Goal: Task Accomplishment & Management: Manage account settings

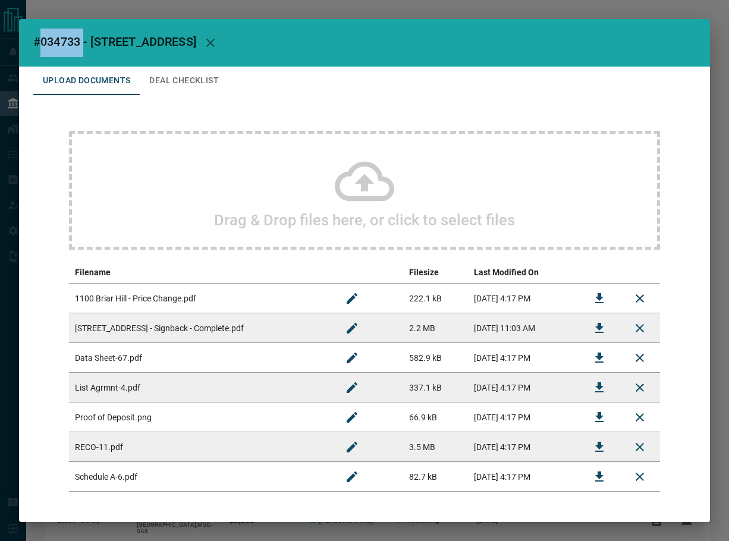
click at [65, 39] on span "#034733 - [STREET_ADDRESS]" at bounding box center [114, 42] width 163 height 14
click at [599, 327] on button "Download" at bounding box center [599, 328] width 29 height 29
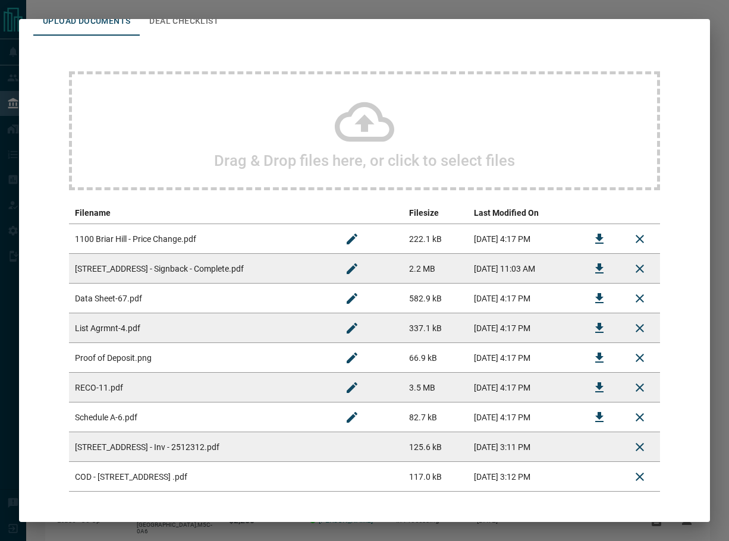
scroll to position [107, 0]
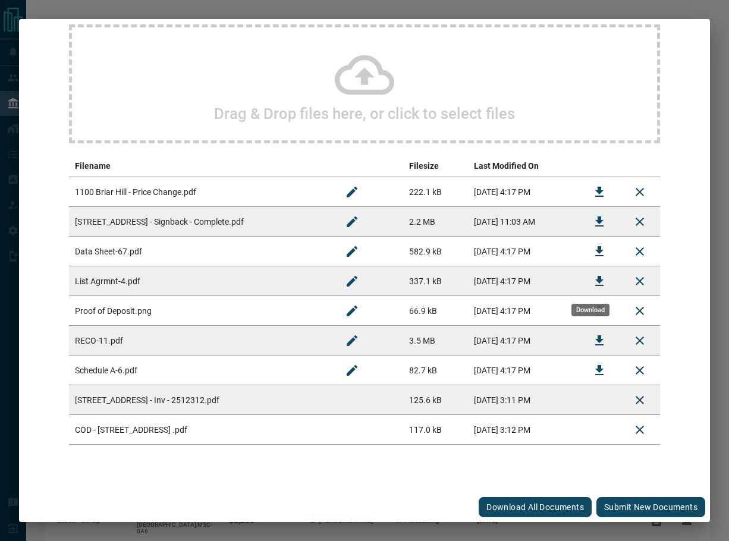
click at [593, 280] on icon "Download" at bounding box center [600, 281] width 14 height 14
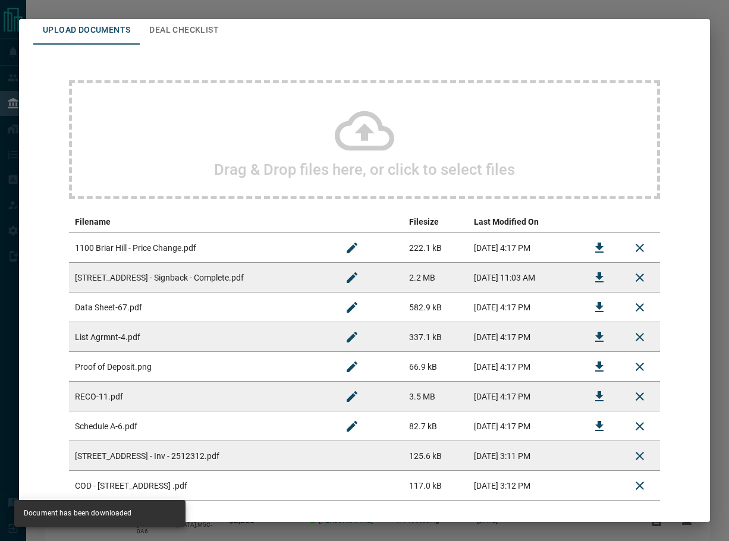
scroll to position [0, 0]
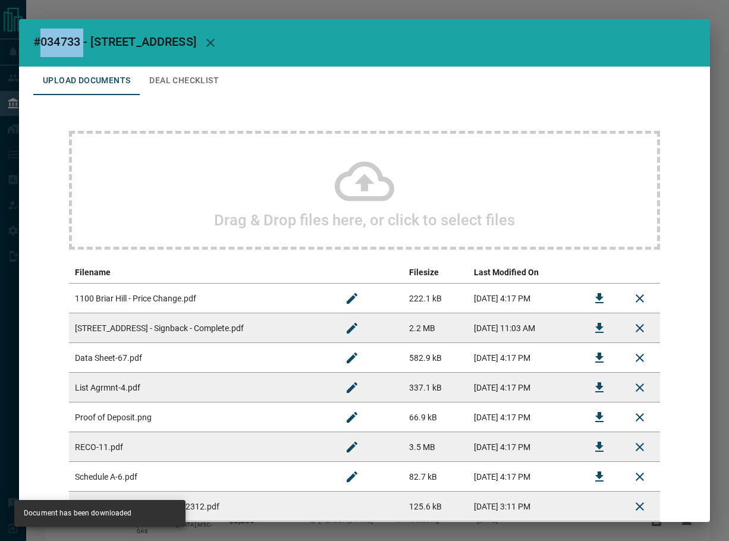
click at [184, 76] on button "Deal Checklist" at bounding box center [184, 81] width 89 height 29
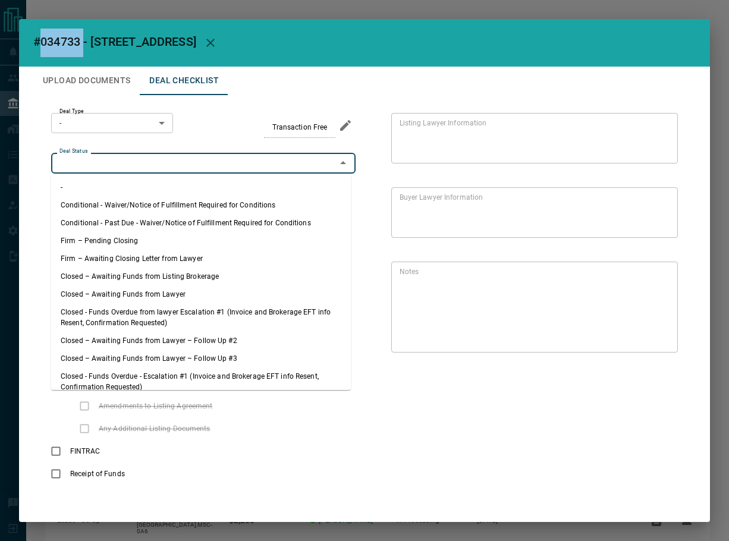
click at [120, 164] on input "Deal Status" at bounding box center [194, 162] width 278 height 13
click at [119, 239] on li "Firm – Pending Closing" at bounding box center [201, 241] width 300 height 18
type input "**********"
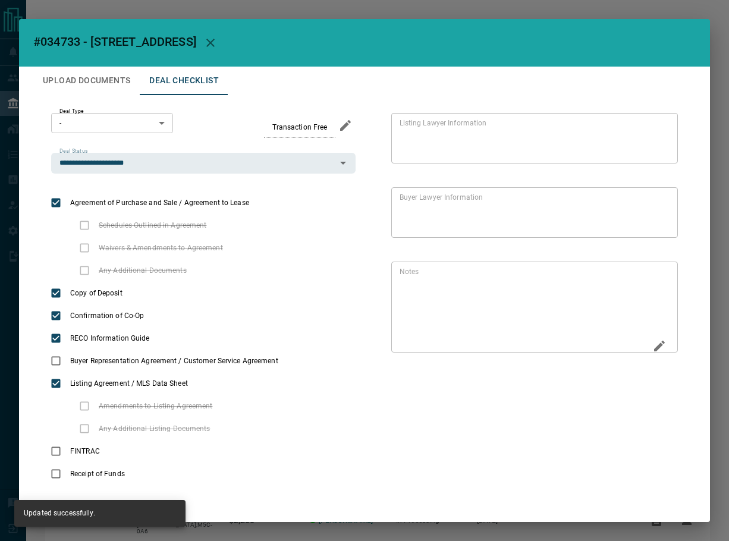
click at [654, 349] on icon "Edit" at bounding box center [659, 346] width 11 height 11
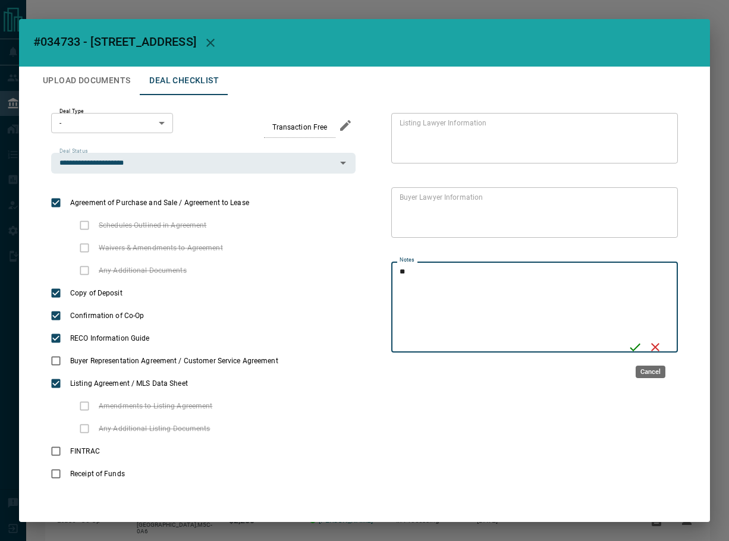
type textarea "*"
type textarea "**********"
click at [635, 341] on icon "Save" at bounding box center [635, 347] width 14 height 14
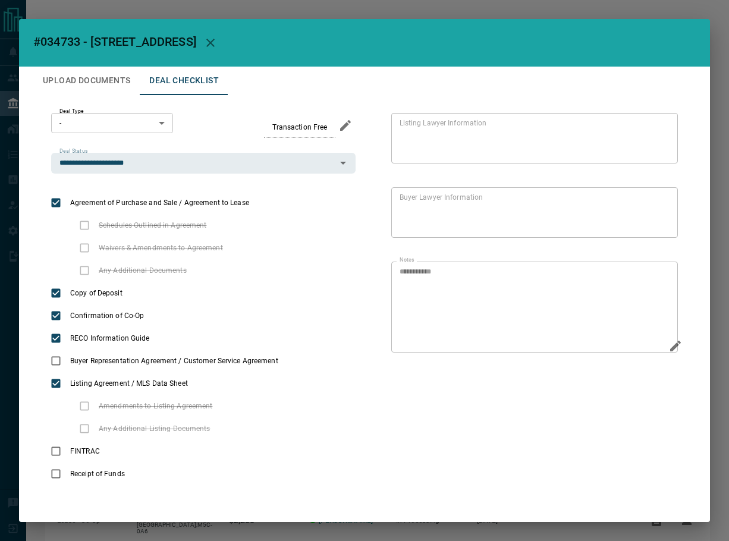
click at [76, 83] on button "Upload Documents" at bounding box center [86, 81] width 107 height 29
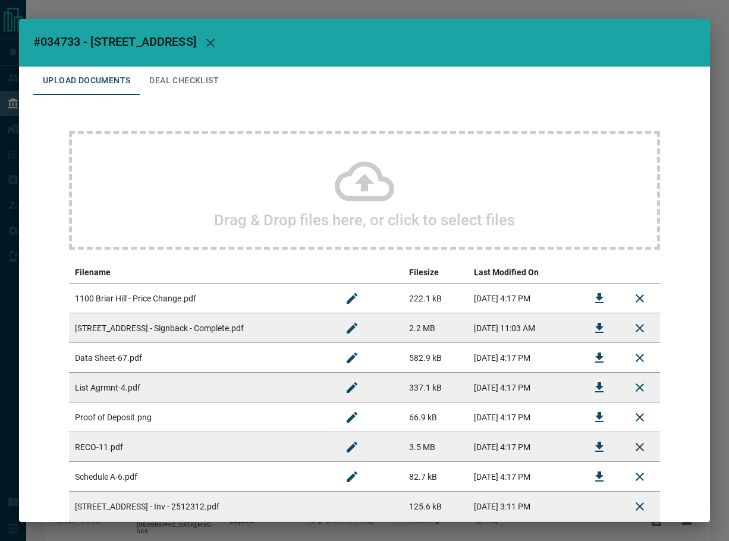
click at [187, 168] on div "Drag & Drop files here, or click to select files" at bounding box center [364, 190] width 591 height 119
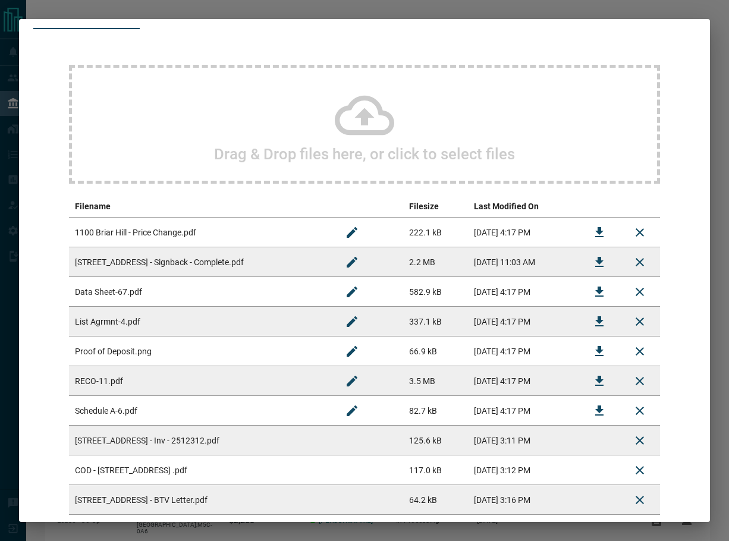
scroll to position [137, 0]
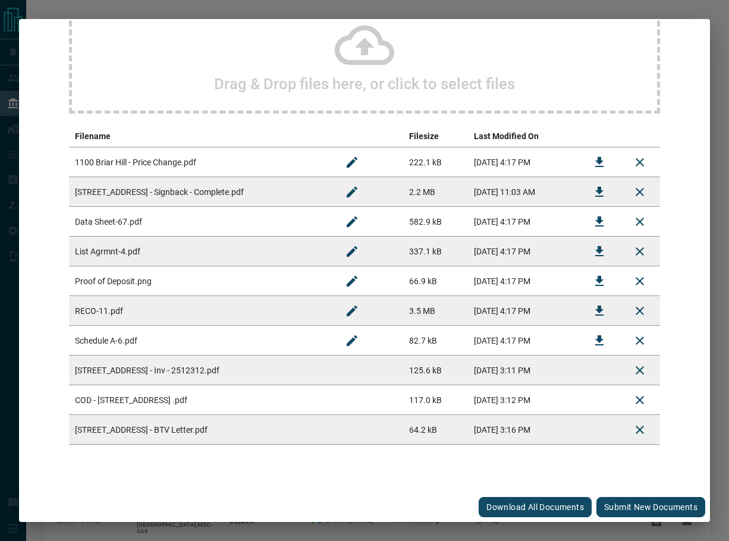
click at [668, 505] on button "Submit new documents" at bounding box center [651, 507] width 109 height 20
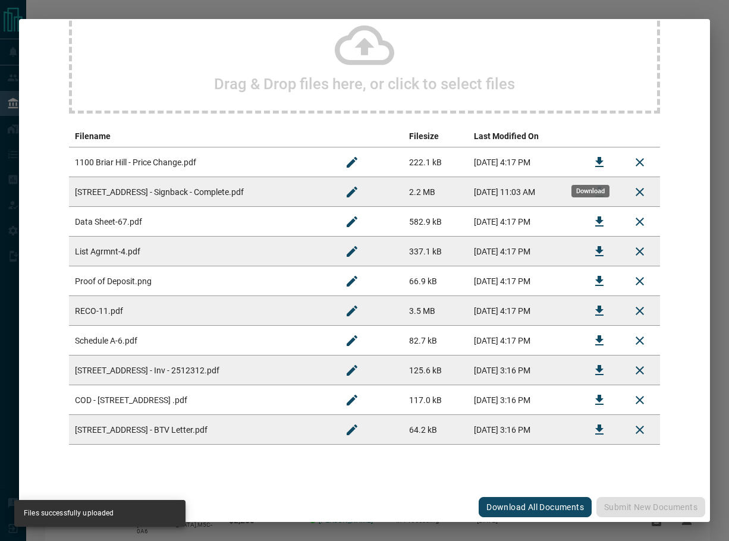
click at [596, 162] on icon "Download" at bounding box center [600, 162] width 8 height 10
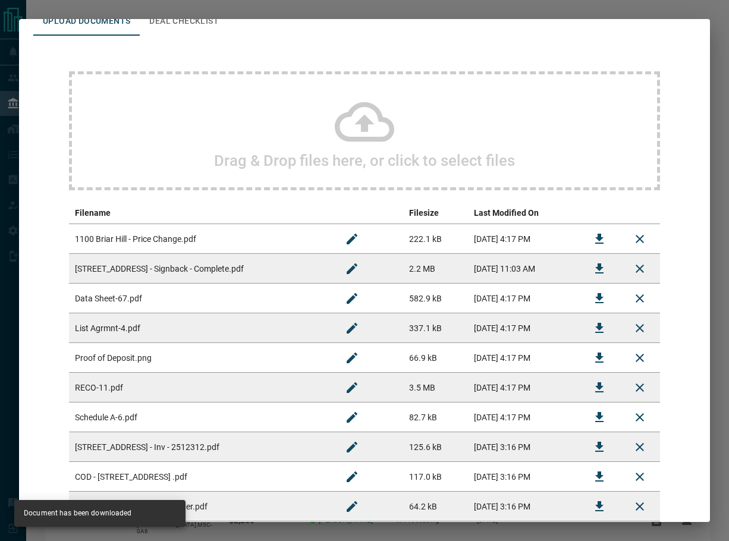
scroll to position [0, 0]
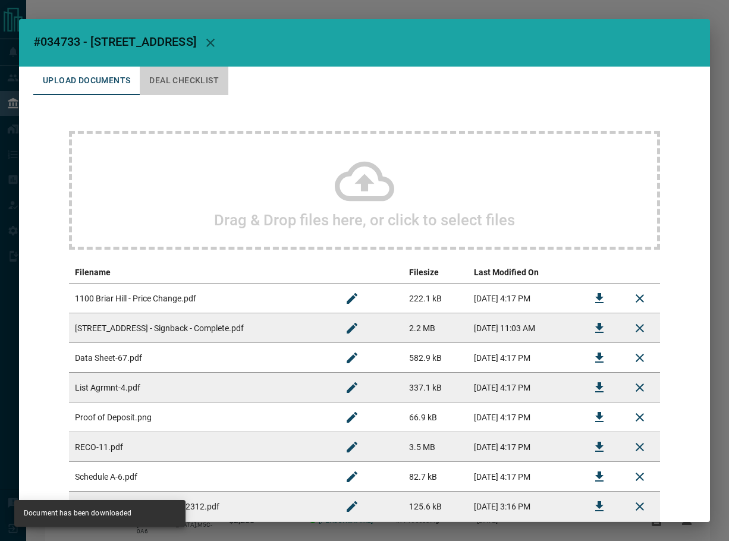
click at [187, 87] on button "Deal Checklist" at bounding box center [184, 81] width 89 height 29
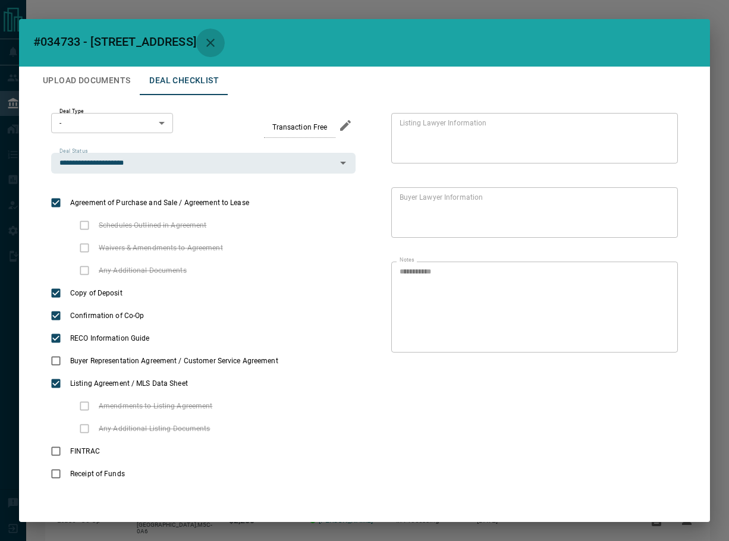
click at [218, 39] on icon "button" at bounding box center [210, 43] width 14 height 14
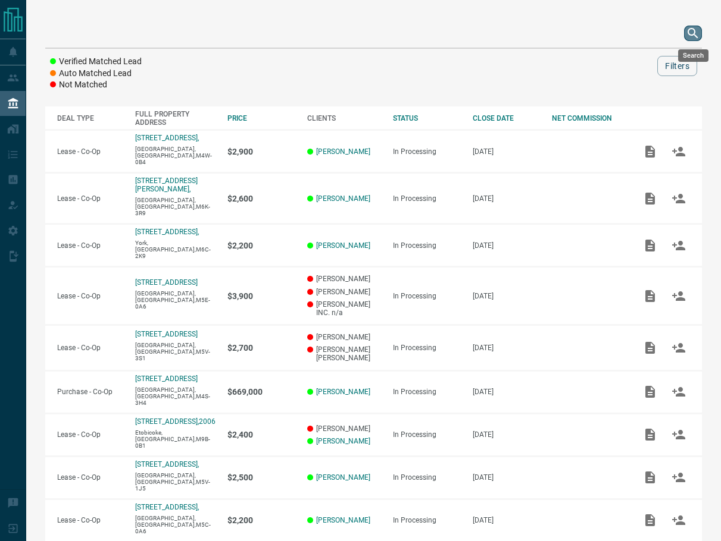
click at [691, 37] on icon "search button" at bounding box center [692, 33] width 14 height 14
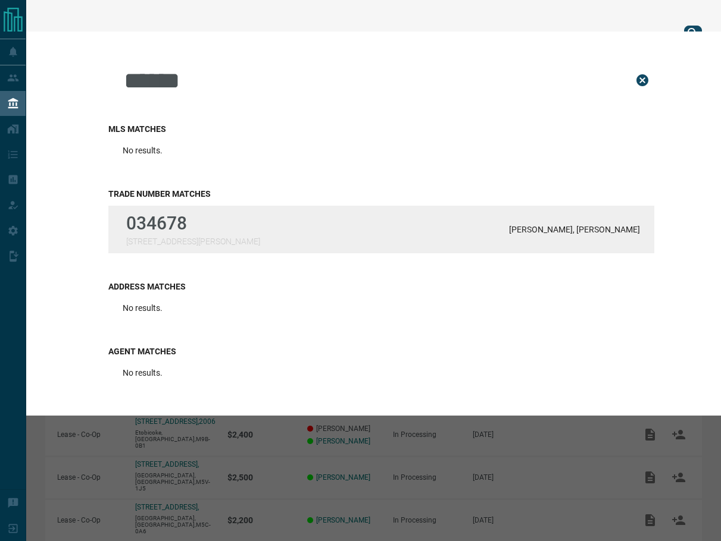
type input "******"
click at [210, 226] on p "034678" at bounding box center [193, 223] width 134 height 21
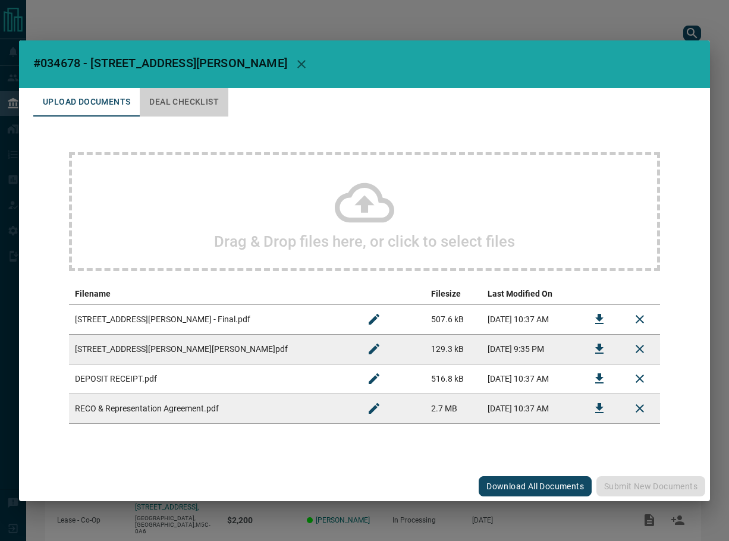
click at [221, 104] on button "Deal Checklist" at bounding box center [184, 102] width 89 height 29
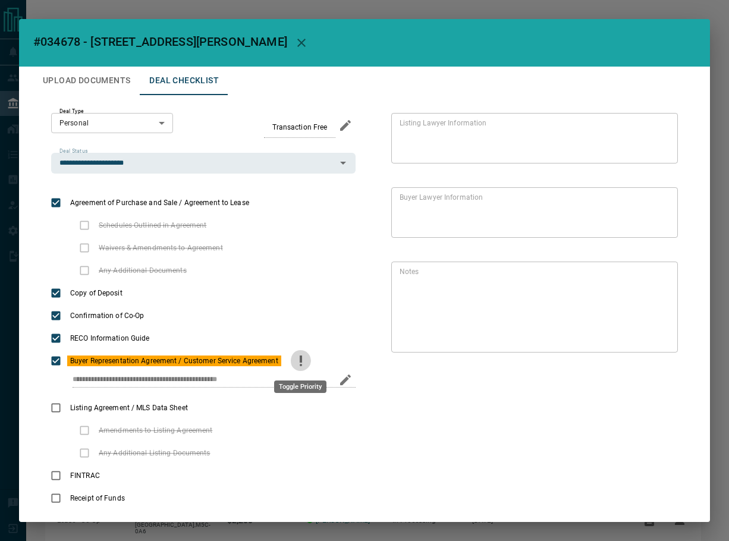
click at [300, 361] on icon "priority" at bounding box center [301, 359] width 2 height 7
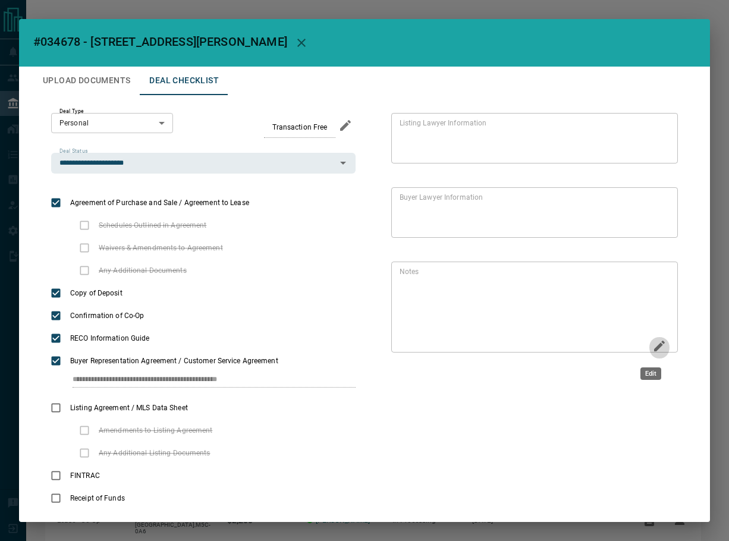
click at [654, 346] on icon "Edit" at bounding box center [660, 346] width 14 height 14
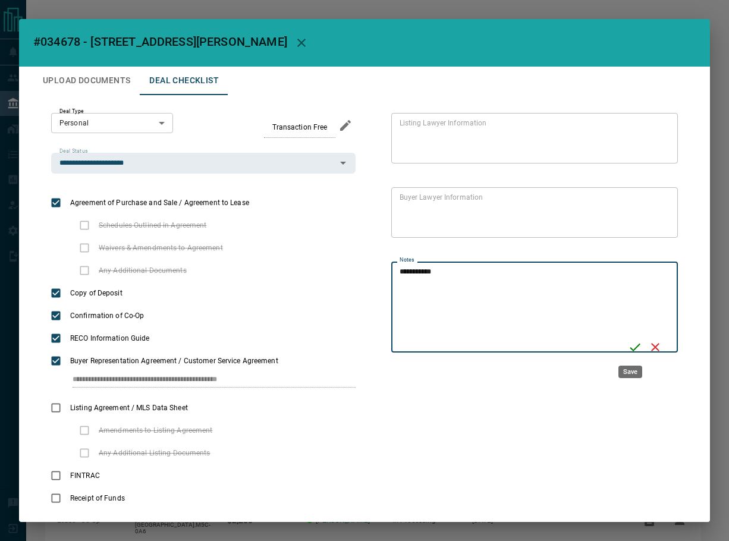
type textarea "**********"
click at [630, 344] on icon "Save" at bounding box center [635, 347] width 14 height 14
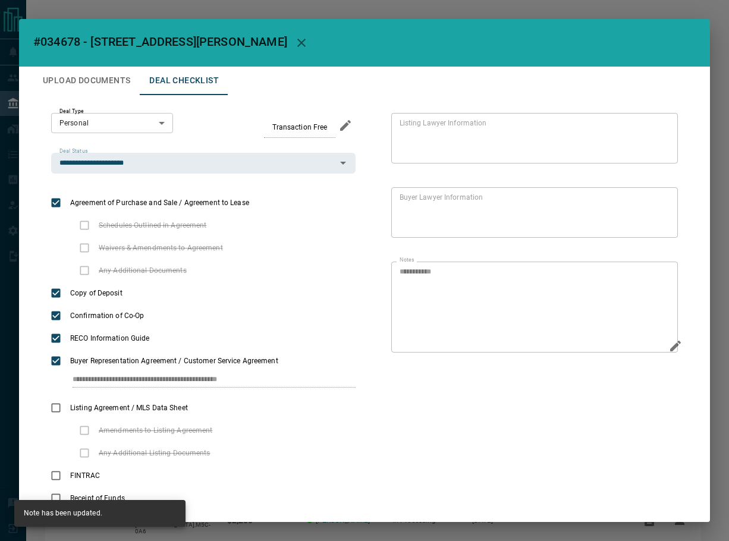
click at [64, 77] on button "Upload Documents" at bounding box center [86, 81] width 107 height 29
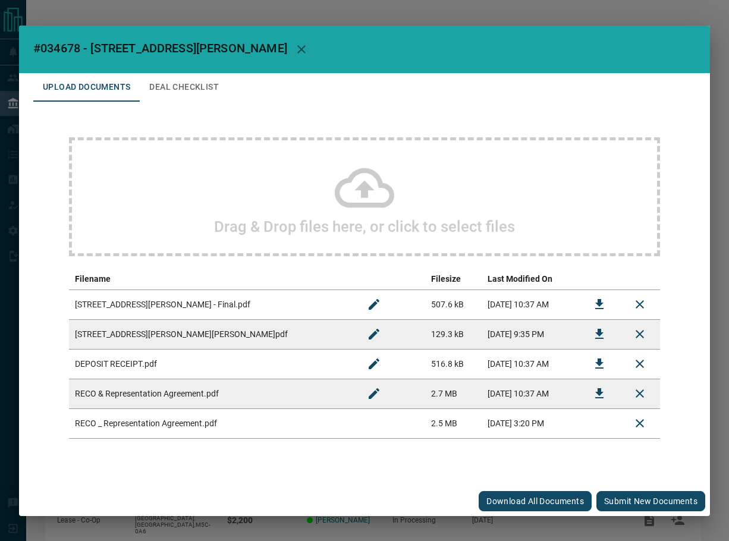
click at [623, 500] on button "Submit new documents" at bounding box center [651, 501] width 109 height 20
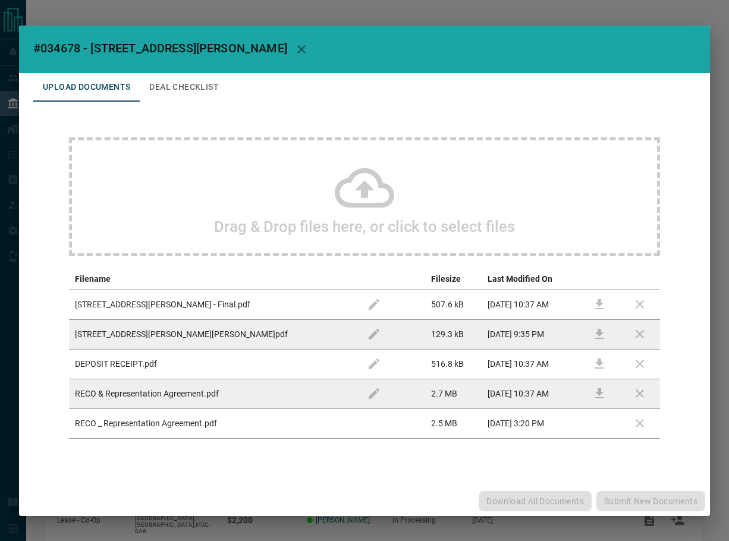
click at [180, 87] on button "Deal Checklist" at bounding box center [184, 87] width 89 height 29
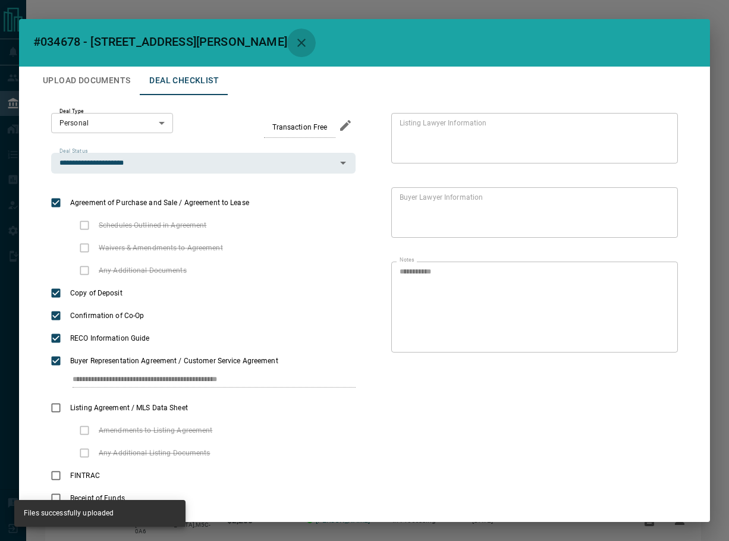
click at [287, 51] on button "button" at bounding box center [301, 43] width 29 height 29
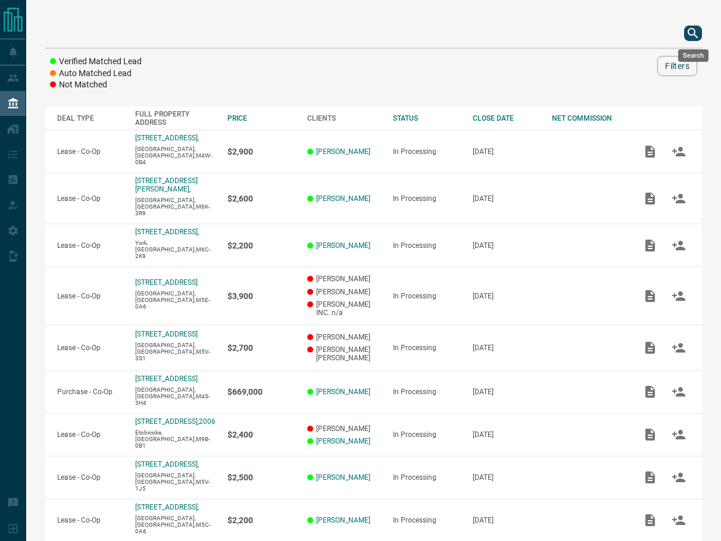
click at [690, 35] on icon "search button" at bounding box center [692, 33] width 10 height 10
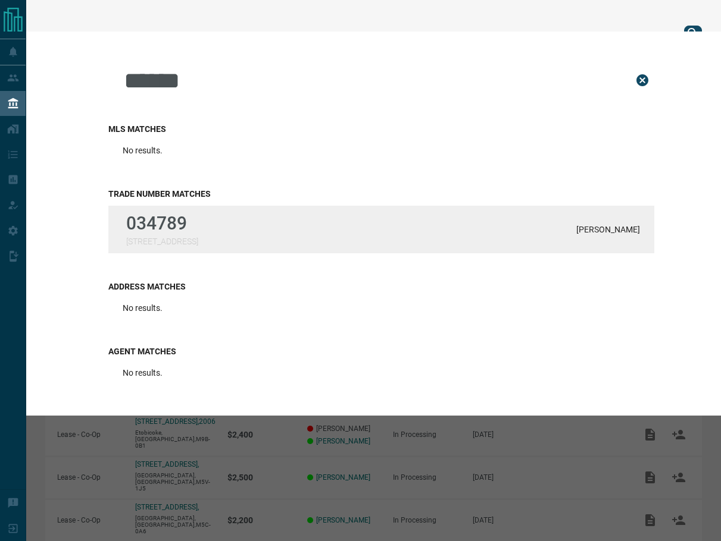
type input "******"
click at [186, 225] on p "034789" at bounding box center [162, 223] width 72 height 21
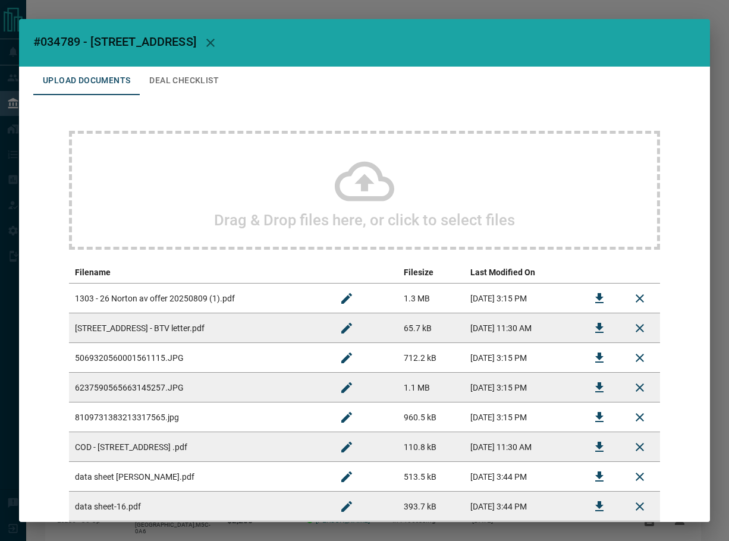
drag, startPoint x: 170, startPoint y: 70, endPoint x: 171, endPoint y: 84, distance: 13.8
click at [170, 70] on button "Deal Checklist" at bounding box center [184, 81] width 89 height 29
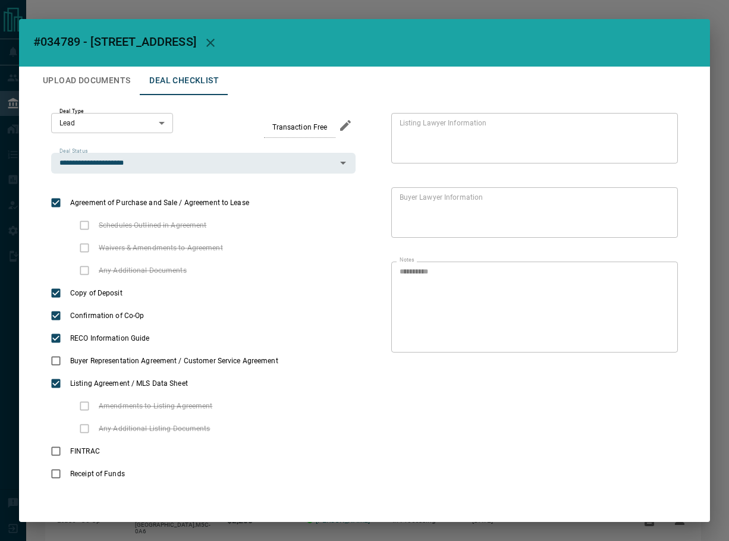
click at [113, 133] on body "Lead Transfers Leads Deals Listings Campaigns Quota Rules Agent Quotas Admin Mo…" at bounding box center [364, 331] width 729 height 662
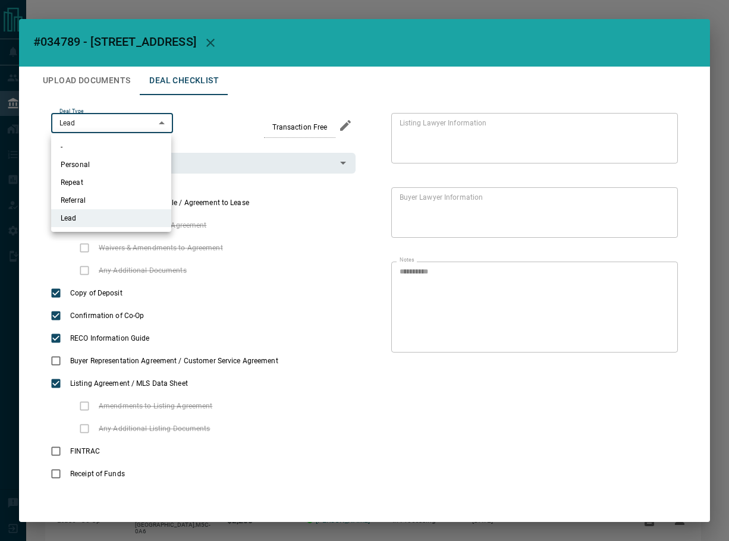
click at [113, 159] on li "Personal" at bounding box center [111, 165] width 120 height 18
type input "*"
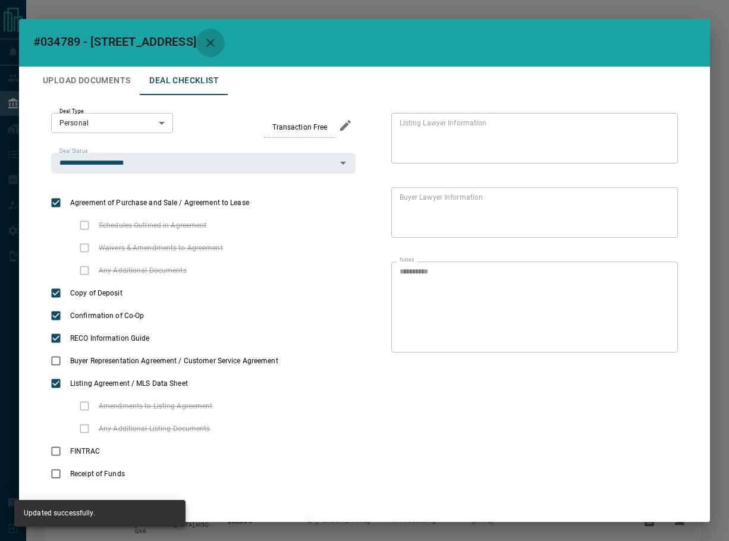
click at [196, 43] on button "button" at bounding box center [210, 43] width 29 height 29
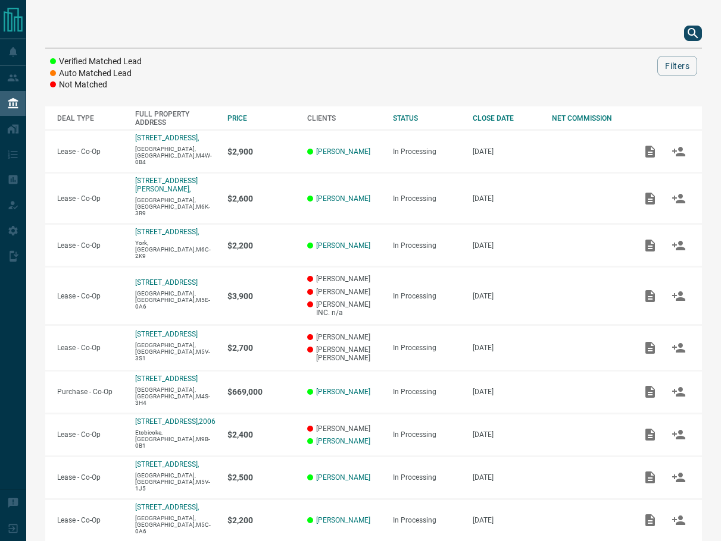
click at [692, 35] on icon "search button" at bounding box center [692, 33] width 10 height 10
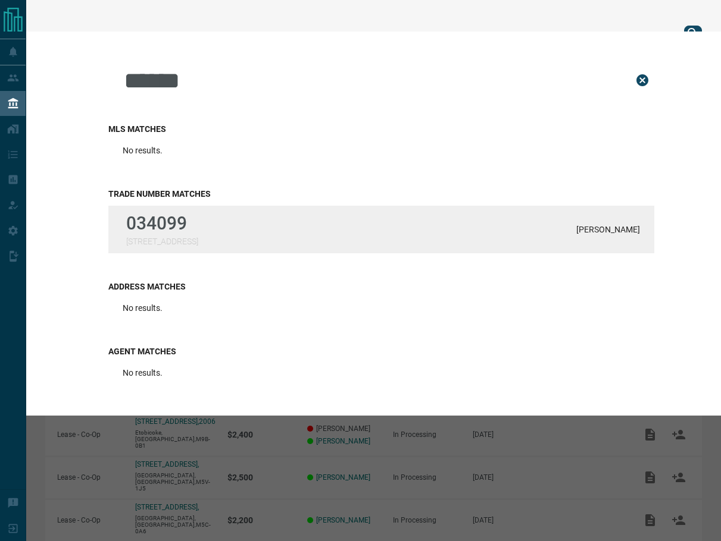
type input "******"
click at [129, 230] on p "034099" at bounding box center [162, 223] width 72 height 21
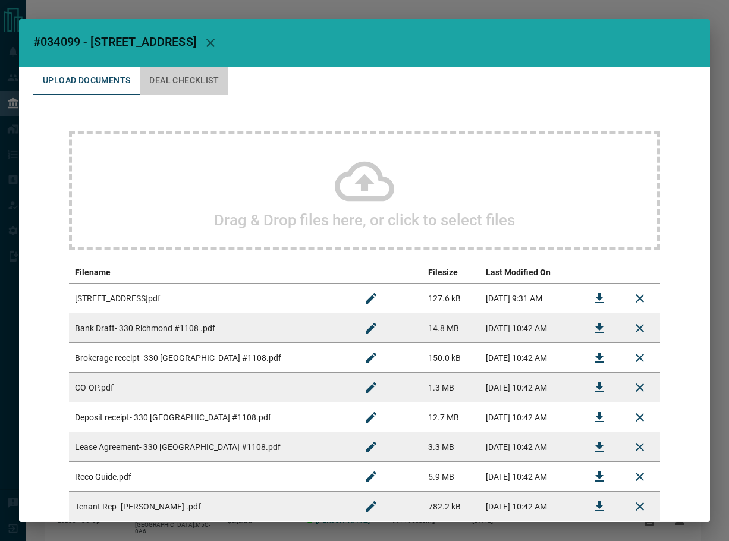
click at [152, 90] on button "Deal Checklist" at bounding box center [184, 81] width 89 height 29
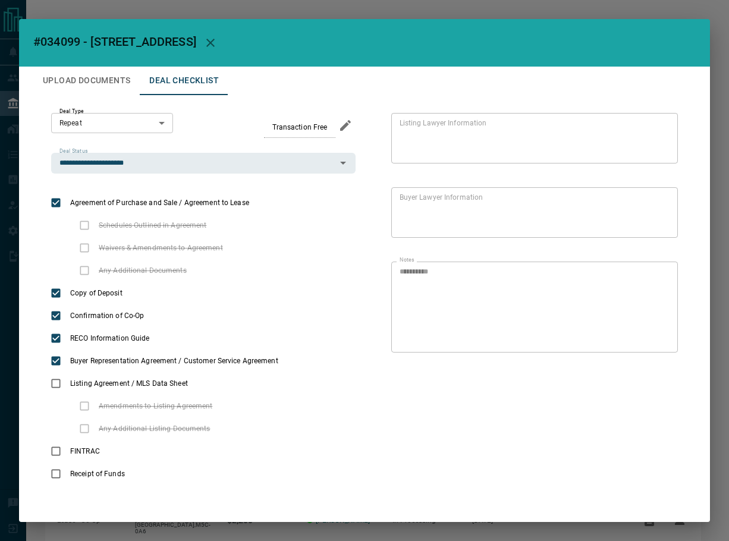
click at [118, 86] on button "Upload Documents" at bounding box center [86, 81] width 107 height 29
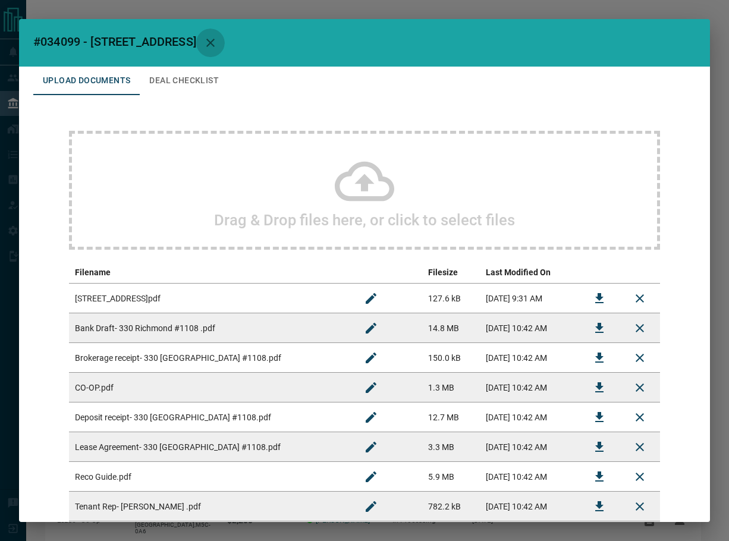
click at [225, 36] on button "button" at bounding box center [210, 43] width 29 height 29
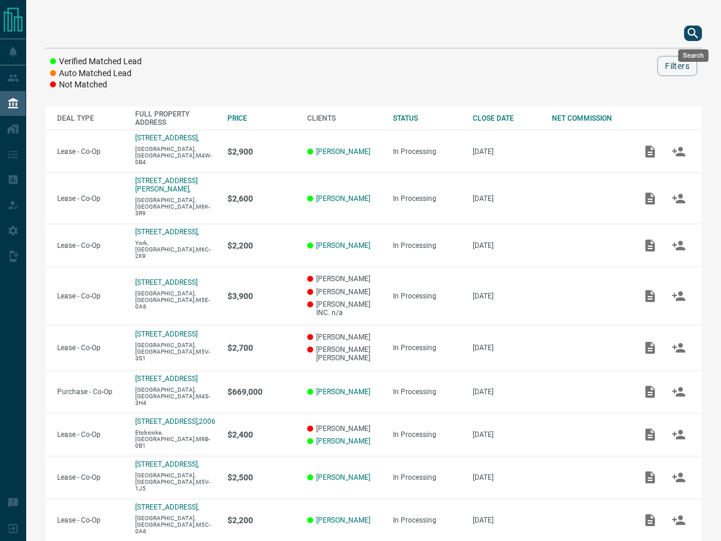
click at [688, 26] on icon "search button" at bounding box center [692, 33] width 14 height 14
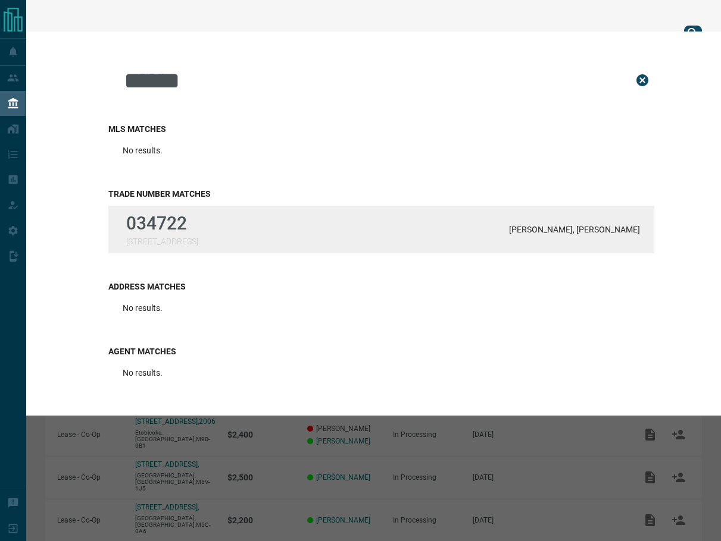
type input "******"
click at [198, 226] on p "034722" at bounding box center [162, 223] width 72 height 21
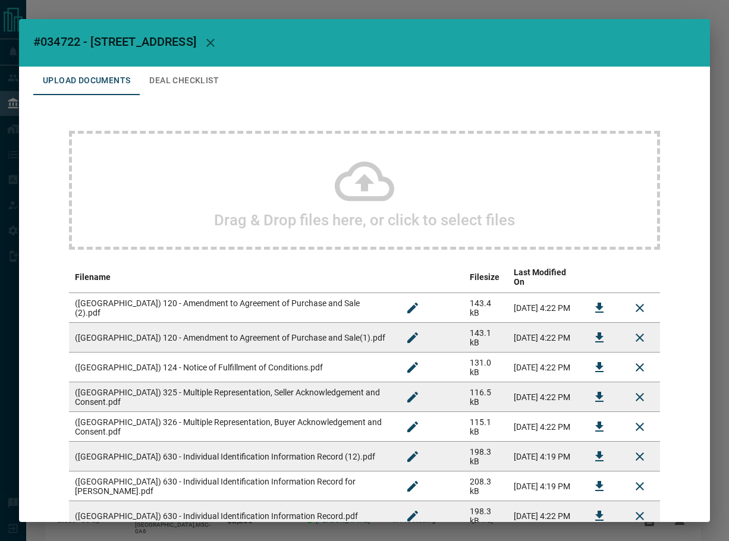
click at [217, 81] on button "Deal Checklist" at bounding box center [184, 81] width 89 height 29
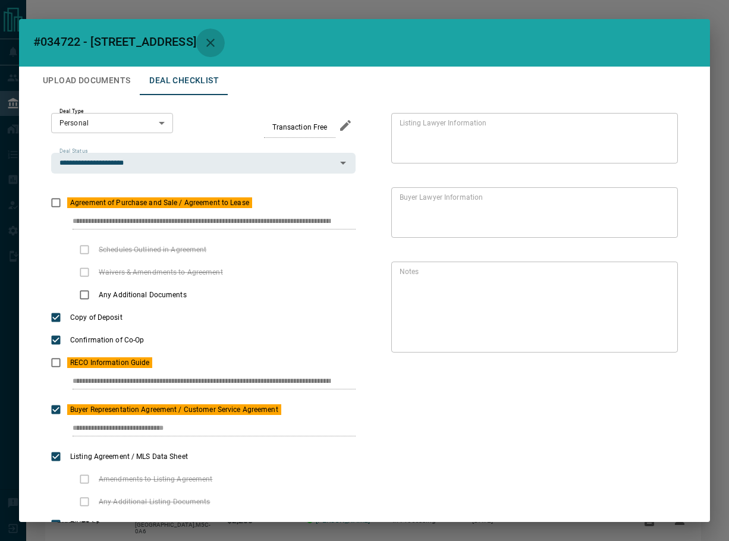
click at [218, 48] on icon "button" at bounding box center [210, 43] width 14 height 14
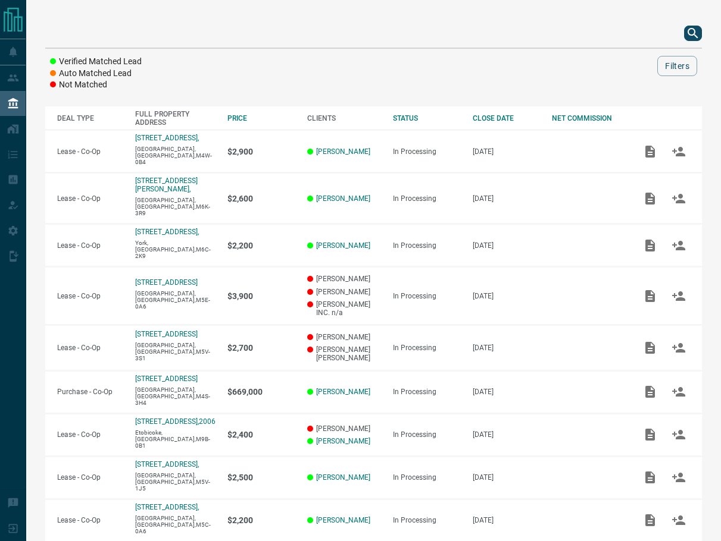
click at [685, 27] on icon "search button" at bounding box center [692, 33] width 14 height 14
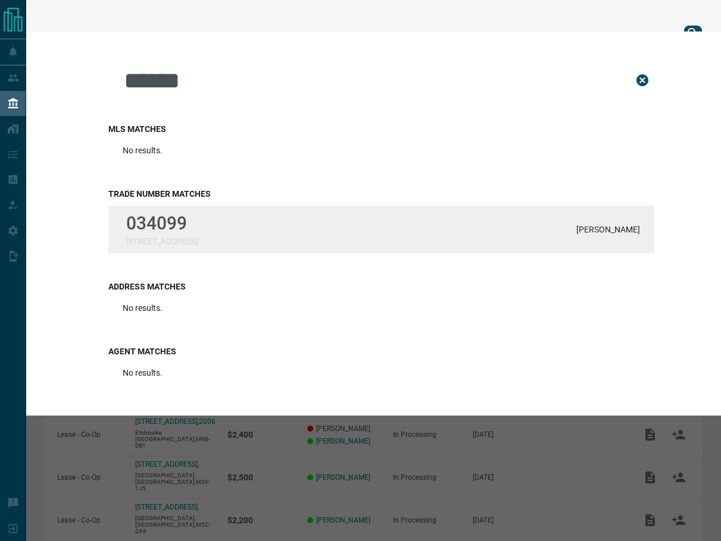
type input "******"
click at [198, 232] on p "034099" at bounding box center [162, 223] width 72 height 21
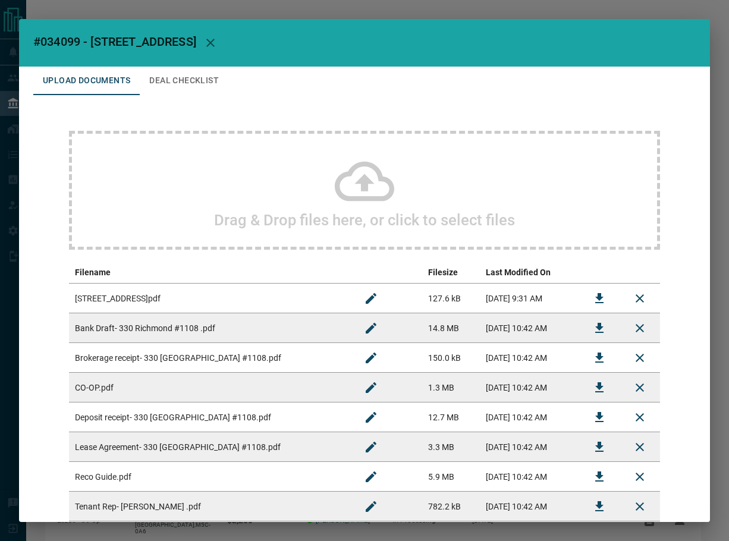
drag, startPoint x: 284, startPoint y: 43, endPoint x: 437, endPoint y: 43, distance: 152.9
click at [218, 43] on icon "button" at bounding box center [210, 43] width 14 height 14
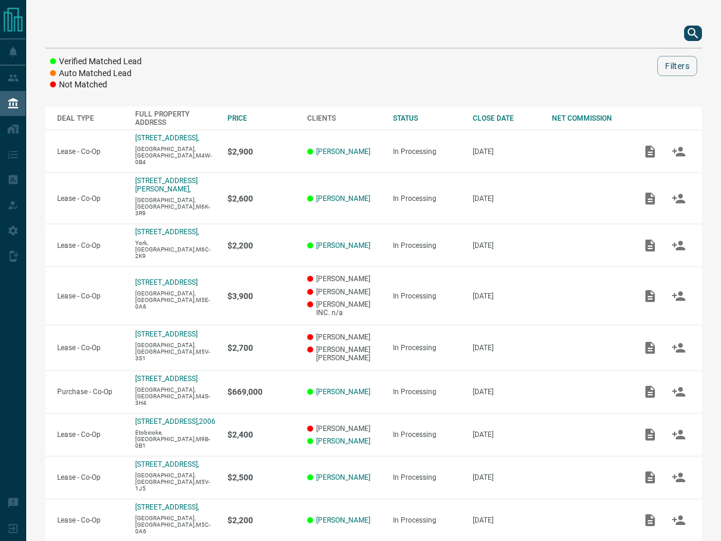
click at [693, 28] on icon "search button" at bounding box center [692, 33] width 14 height 14
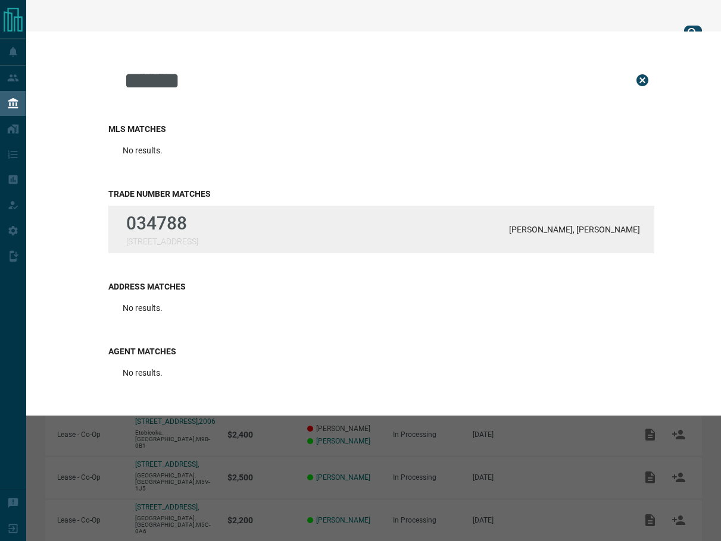
type input "******"
click at [160, 246] on p "[STREET_ADDRESS]" at bounding box center [162, 242] width 72 height 10
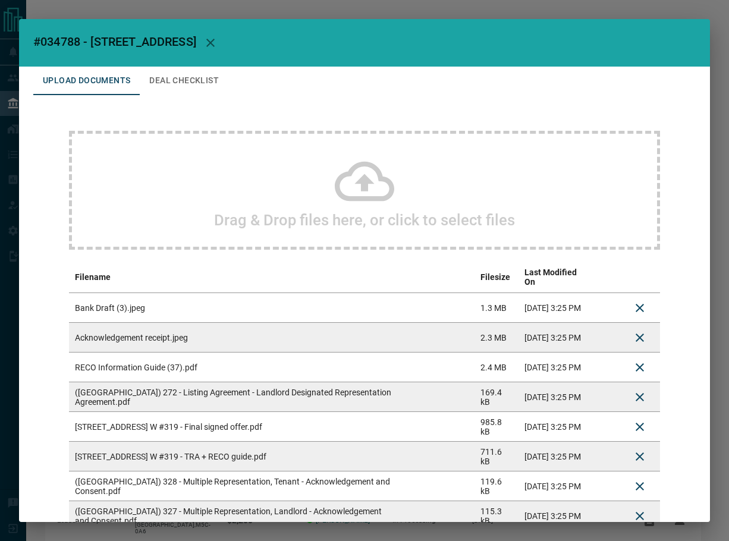
click at [49, 212] on div "Drag & Drop files here, or click to select files Filename Filesize Last Modifie…" at bounding box center [364, 331] width 663 height 472
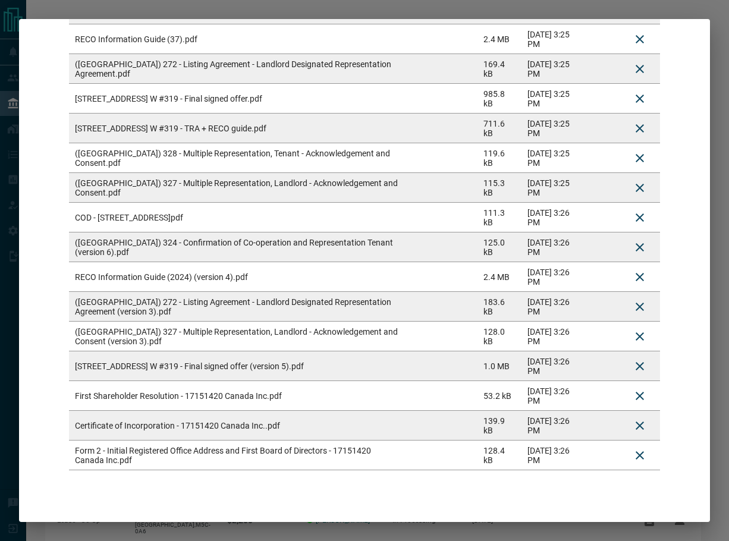
scroll to position [345, 0]
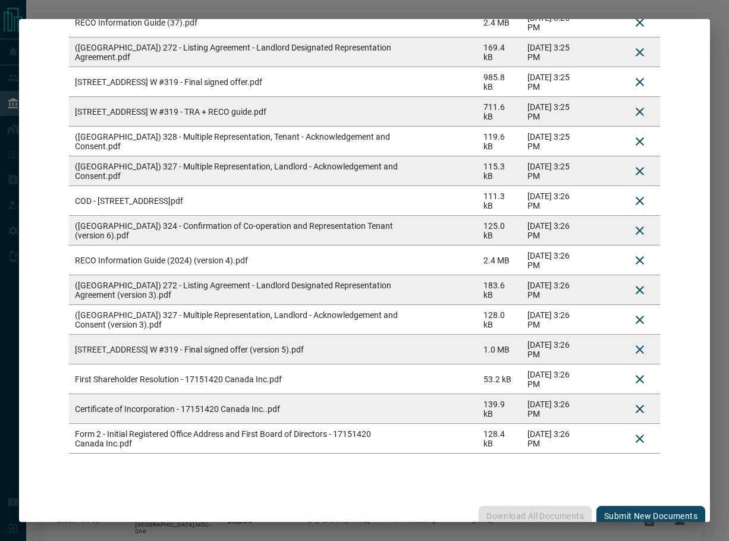
click at [634, 506] on button "Submit new documents" at bounding box center [651, 516] width 109 height 20
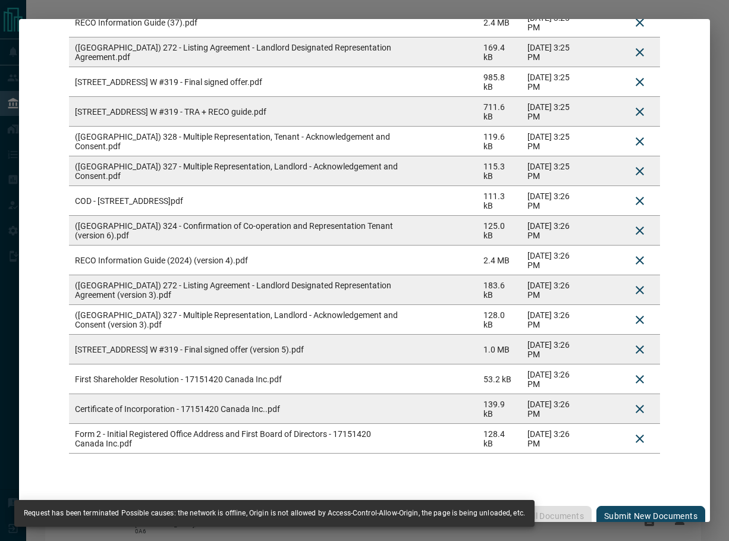
click at [636, 508] on button "Submit new documents" at bounding box center [651, 516] width 109 height 20
click at [620, 507] on button "Submit new documents" at bounding box center [651, 516] width 109 height 20
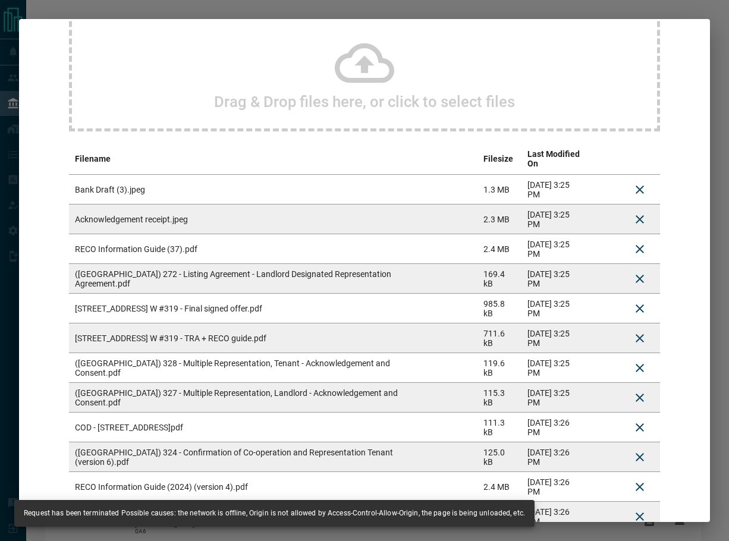
scroll to position [0, 0]
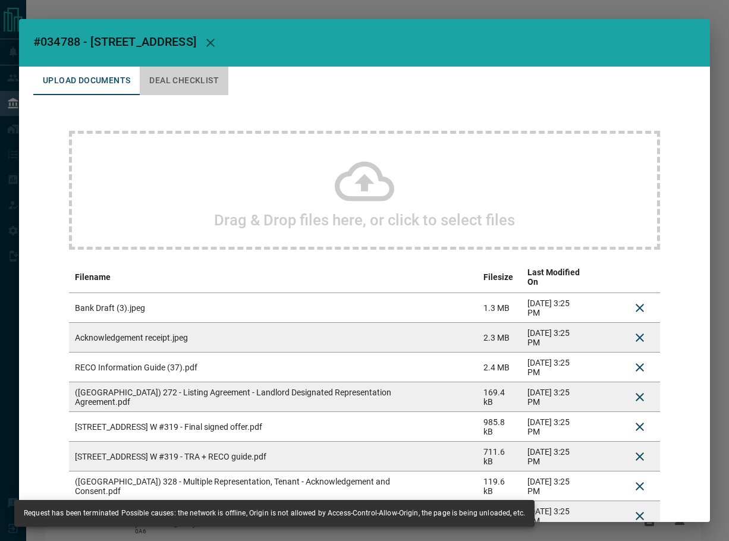
click at [204, 84] on button "Deal Checklist" at bounding box center [184, 81] width 89 height 29
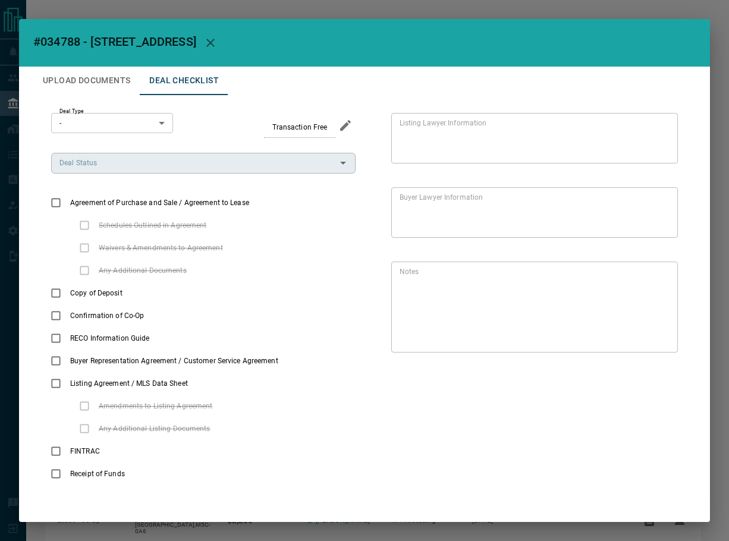
click at [115, 156] on div "Deal Status" at bounding box center [203, 163] width 305 height 20
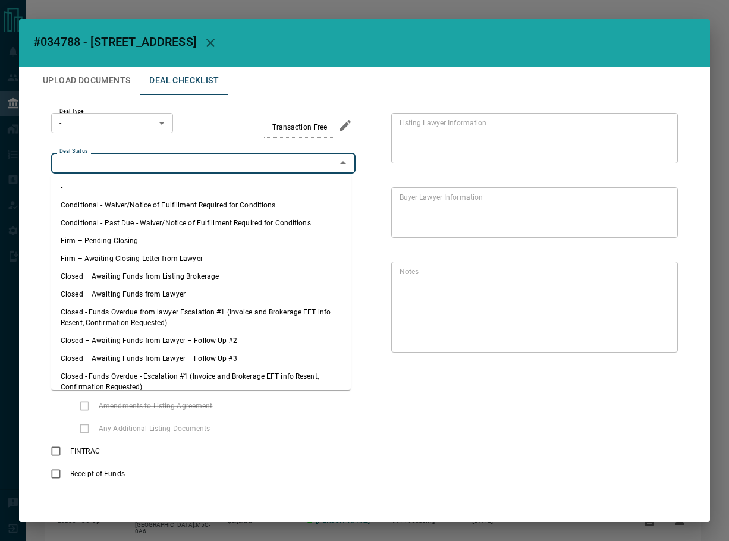
click at [140, 240] on li "Firm – Pending Closing" at bounding box center [201, 241] width 300 height 18
type input "**********"
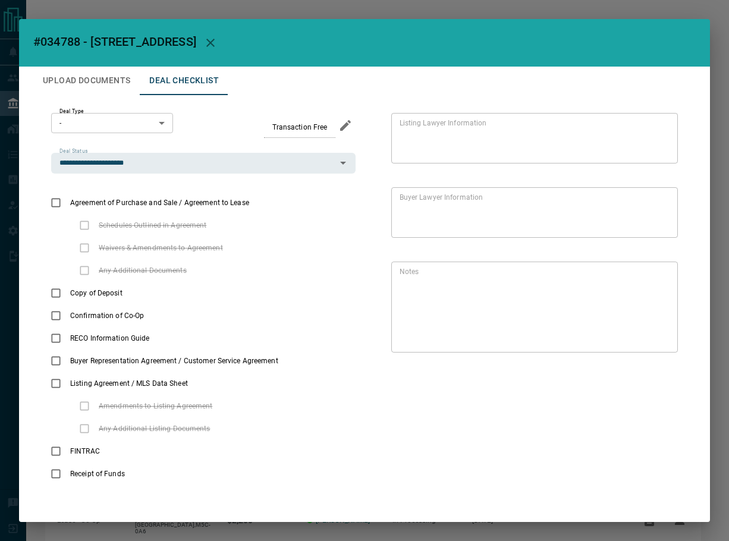
click at [119, 131] on body "Lead Transfers Leads Deals Listings Campaigns Quota Rules Agent Quotas Admin Mo…" at bounding box center [364, 331] width 729 height 662
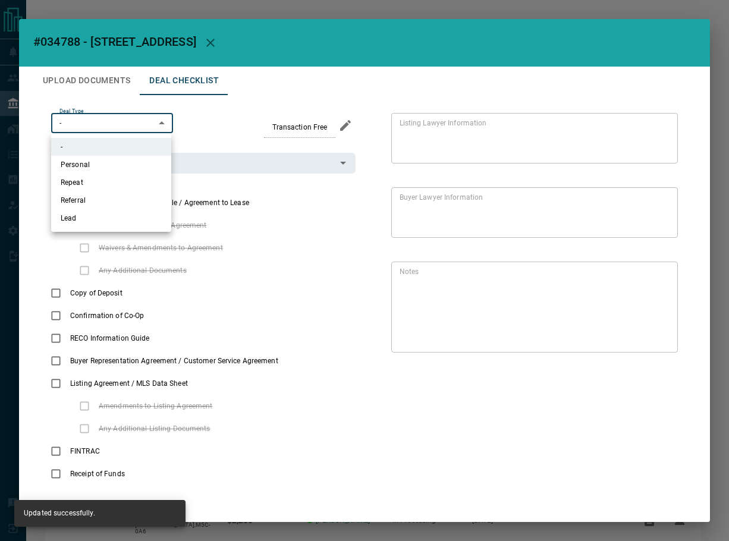
click at [109, 170] on li "Personal" at bounding box center [111, 165] width 120 height 18
type input "*"
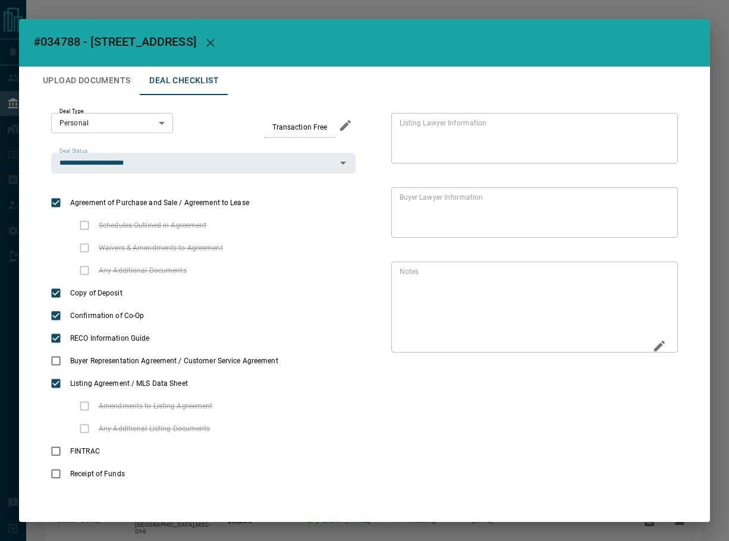
click at [662, 344] on div "* Notes" at bounding box center [535, 307] width 287 height 91
click at [654, 346] on icon "Edit" at bounding box center [659, 346] width 11 height 11
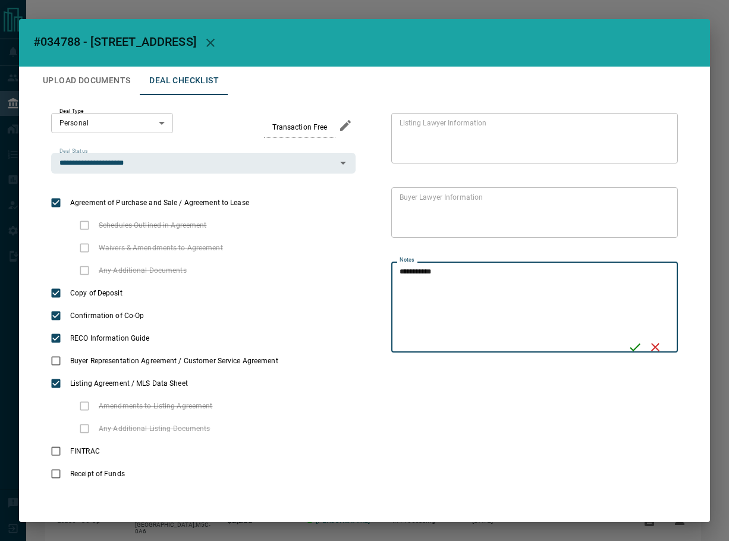
type textarea "**********"
click at [619, 349] on div "**********" at bounding box center [535, 307] width 287 height 91
click at [109, 76] on button "Upload Documents" at bounding box center [86, 81] width 107 height 29
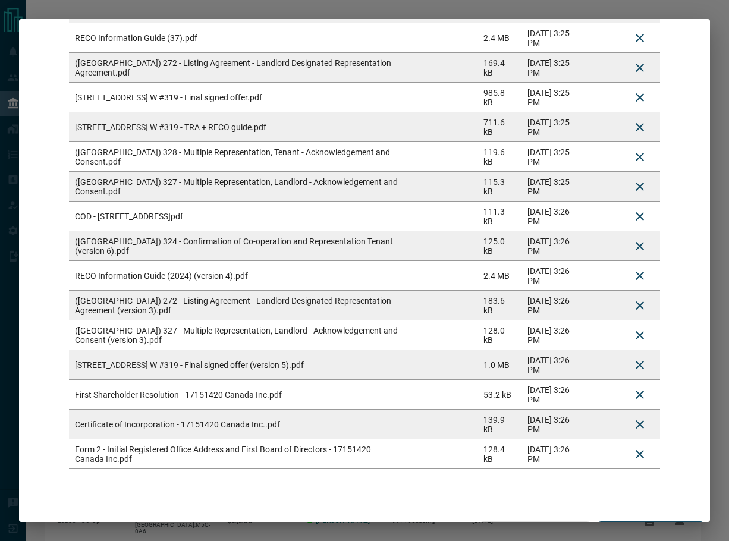
scroll to position [345, 0]
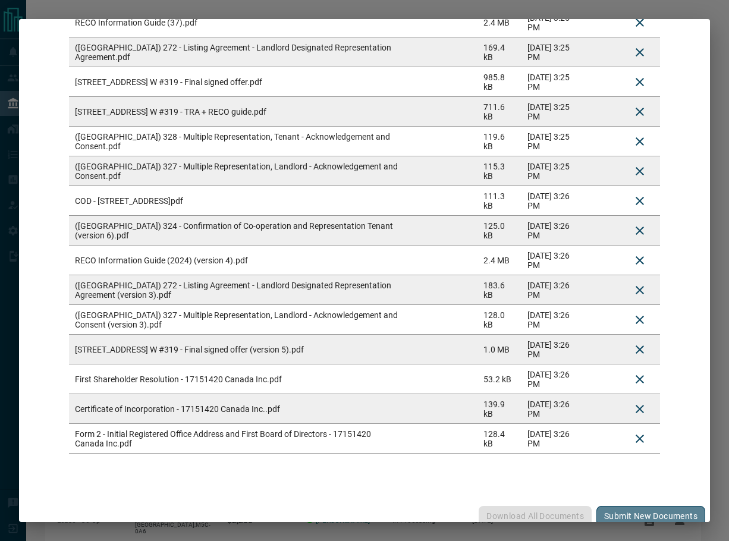
click at [633, 506] on button "Submit new documents" at bounding box center [651, 516] width 109 height 20
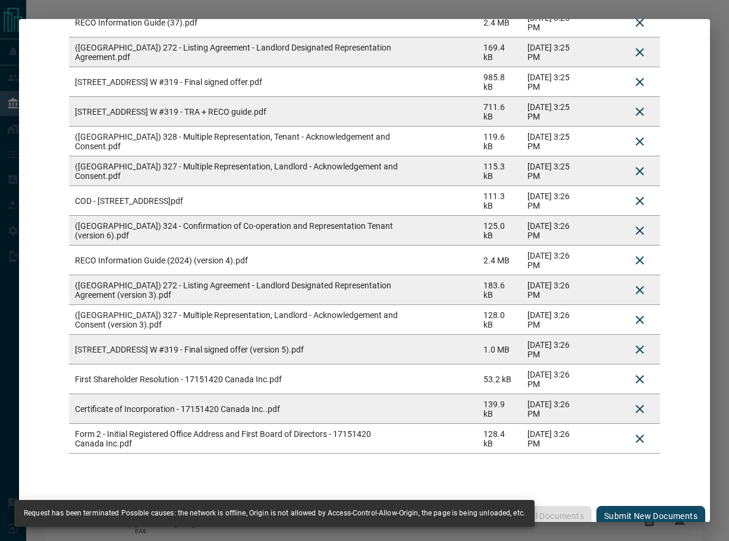
click at [621, 506] on button "Submit new documents" at bounding box center [651, 516] width 109 height 20
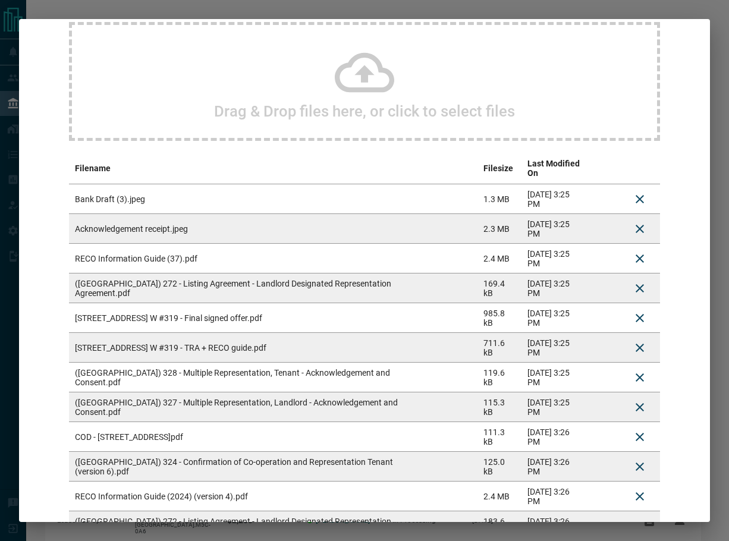
scroll to position [0, 0]
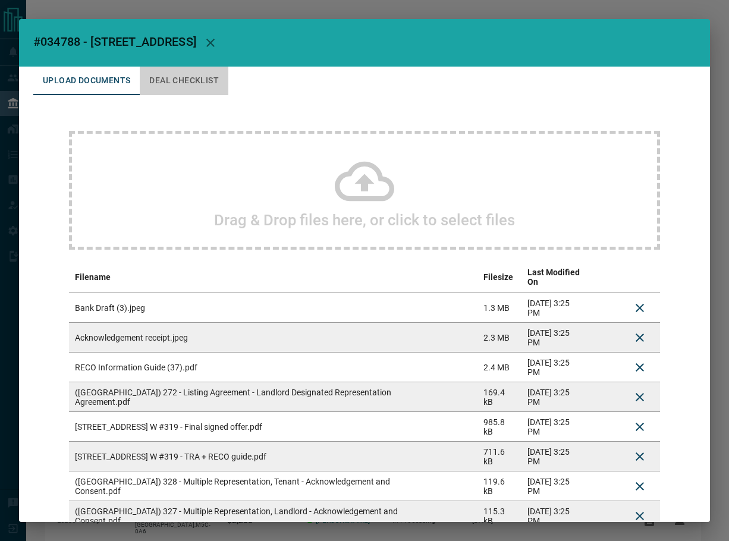
click at [200, 87] on button "Deal Checklist" at bounding box center [184, 81] width 89 height 29
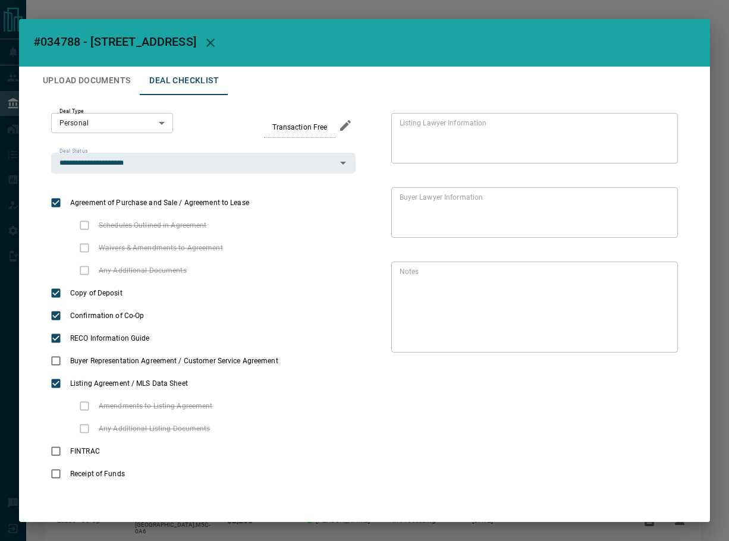
click at [86, 70] on button "Upload Documents" at bounding box center [86, 81] width 107 height 29
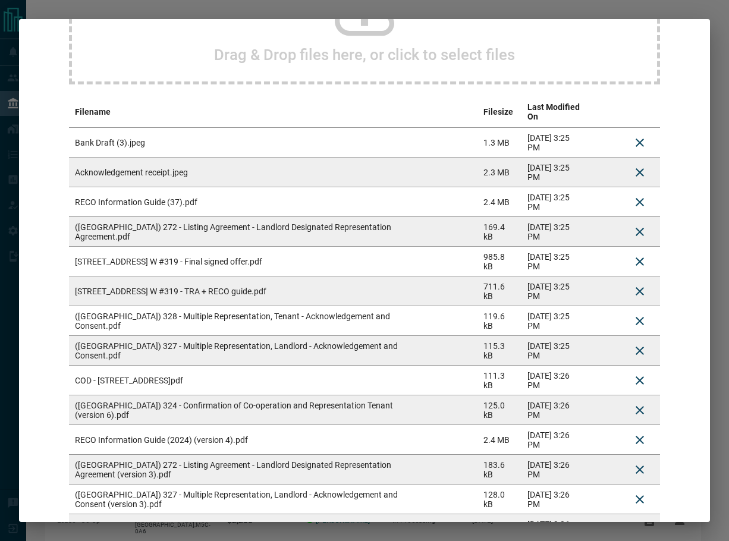
scroll to position [345, 0]
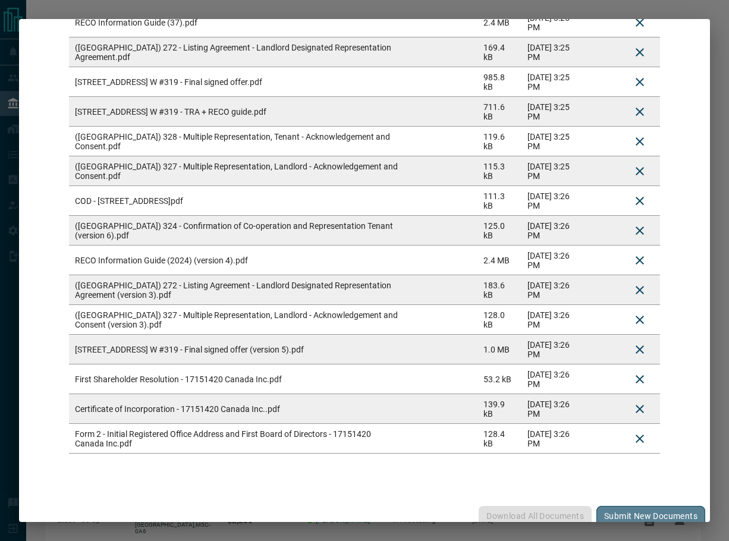
click at [617, 506] on button "Submit new documents" at bounding box center [651, 516] width 109 height 20
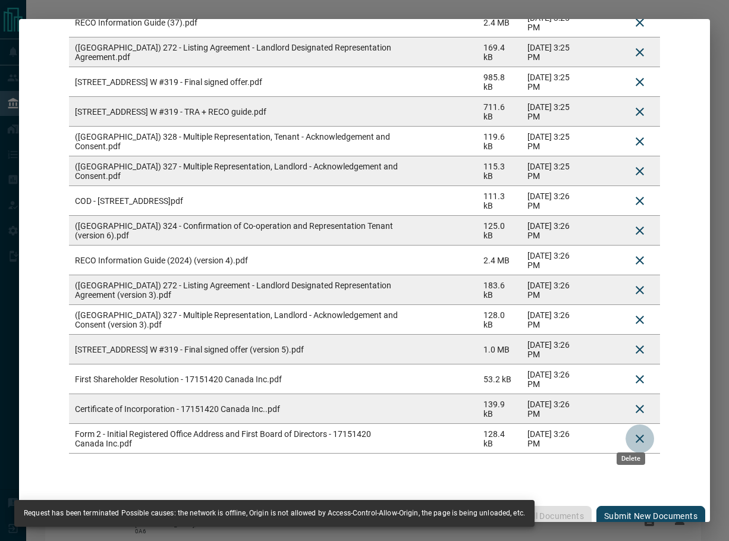
click at [633, 432] on icon "Delete" at bounding box center [640, 439] width 14 height 14
